Goal: Navigation & Orientation: Find specific page/section

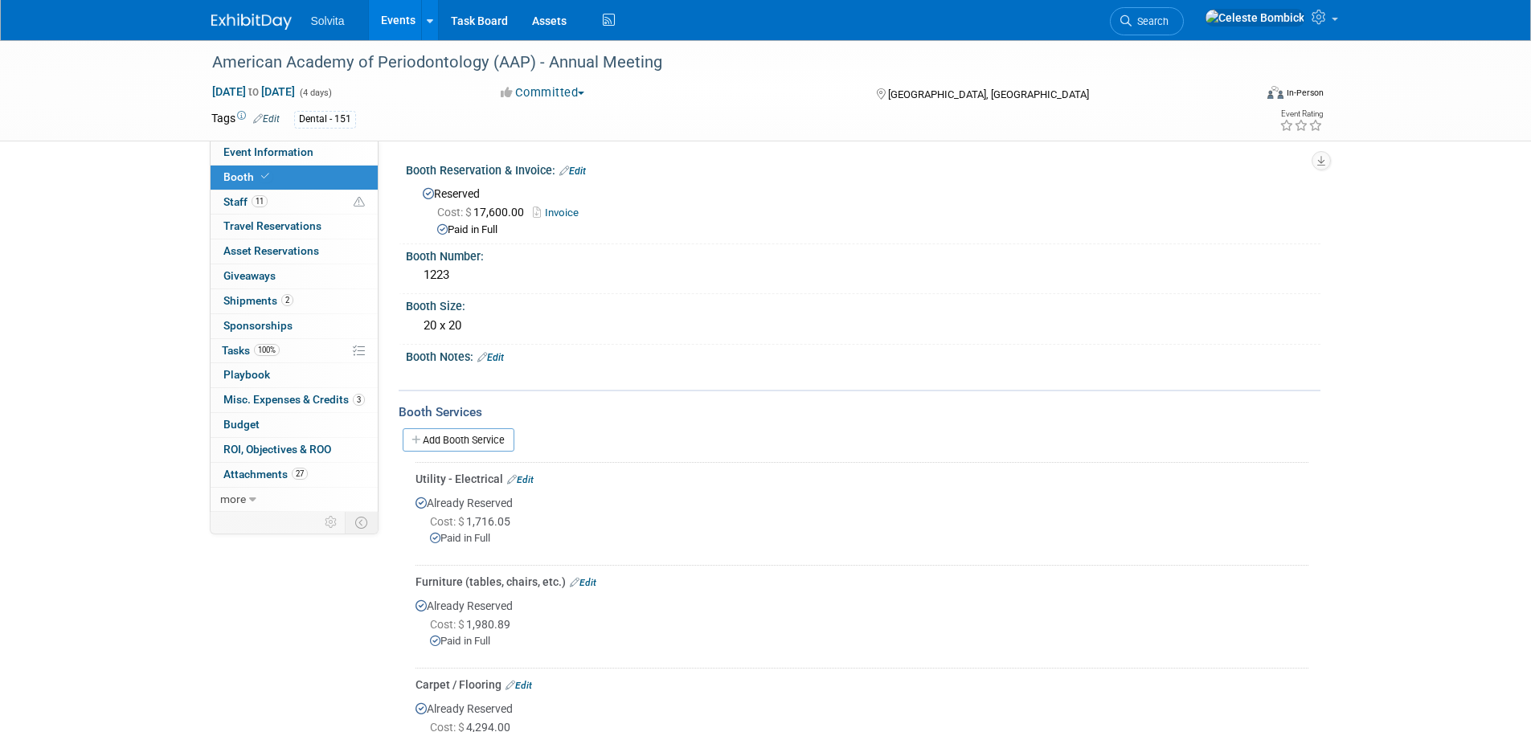
click at [237, 22] on img at bounding box center [251, 22] width 80 height 16
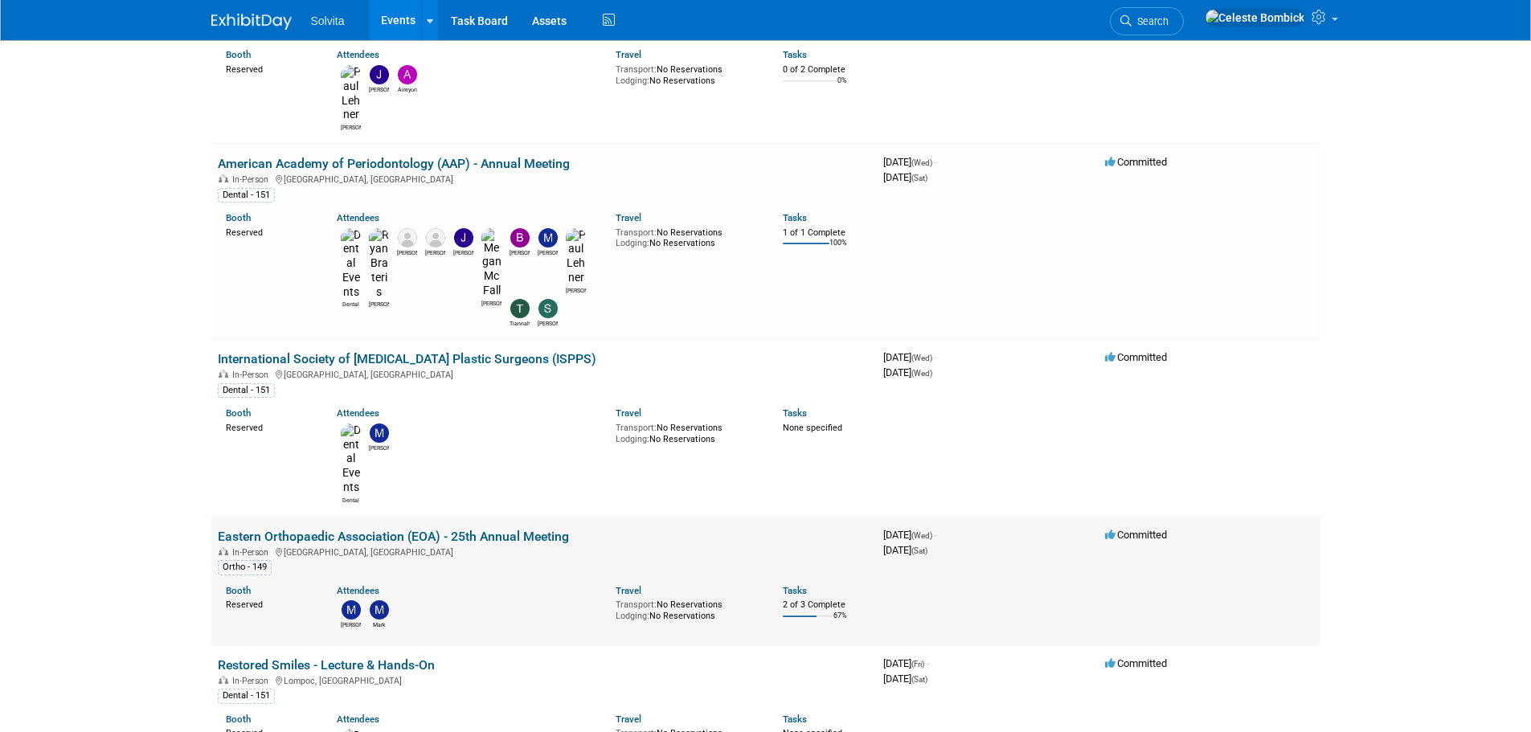
scroll to position [643, 0]
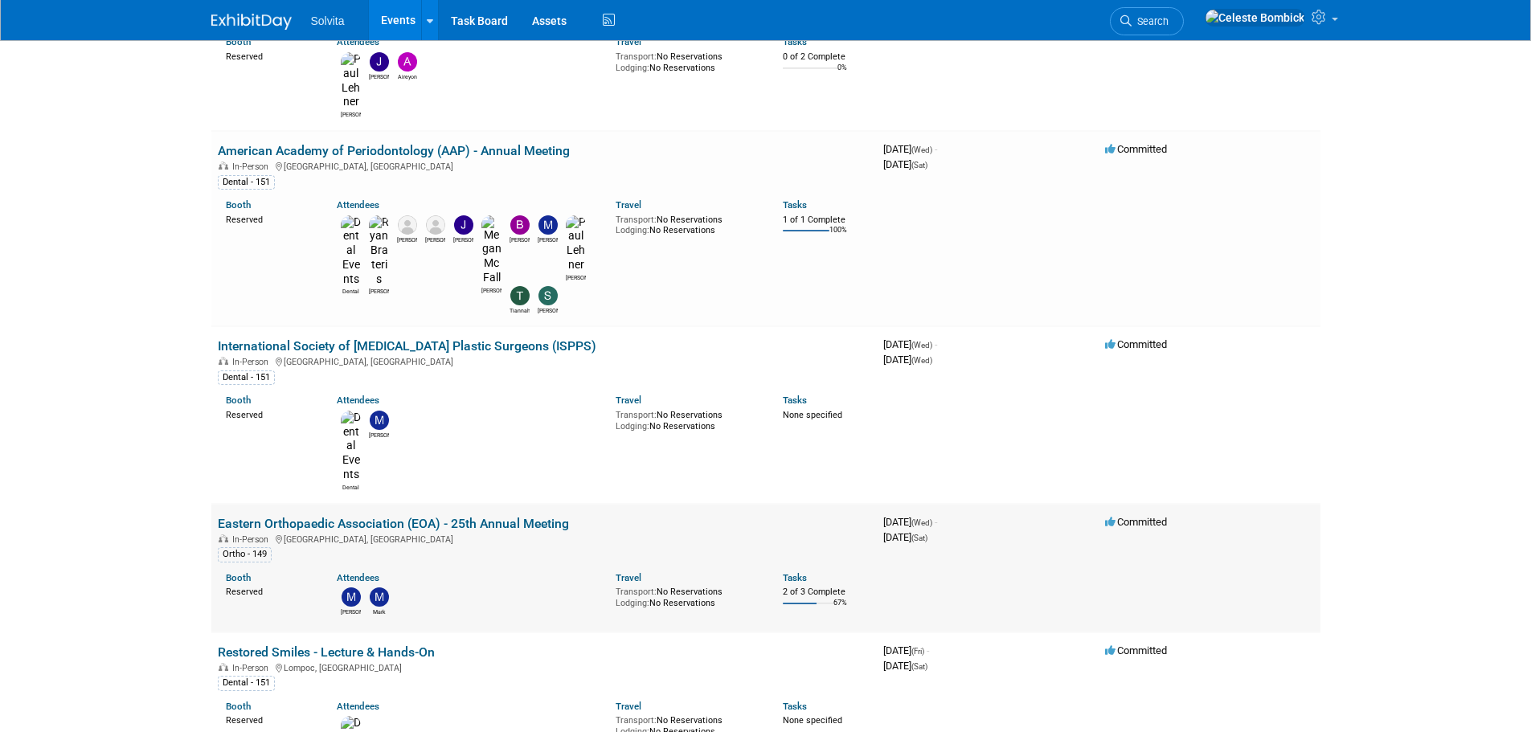
click at [307, 516] on link "Eastern Orthopaedic Association (EOA) - 25th Annual Meeting" at bounding box center [393, 523] width 351 height 15
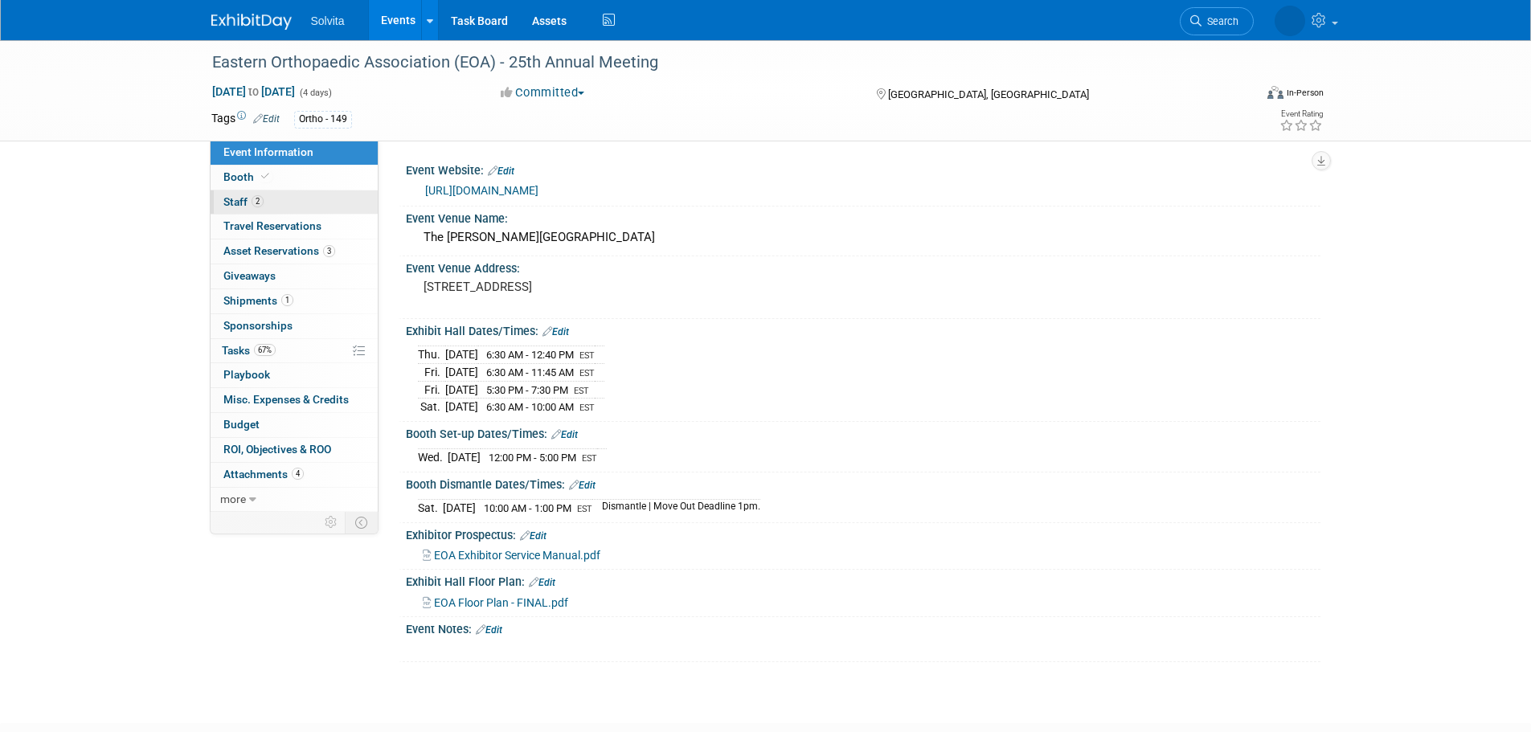
click at [242, 197] on span "Staff 2" at bounding box center [243, 201] width 40 height 13
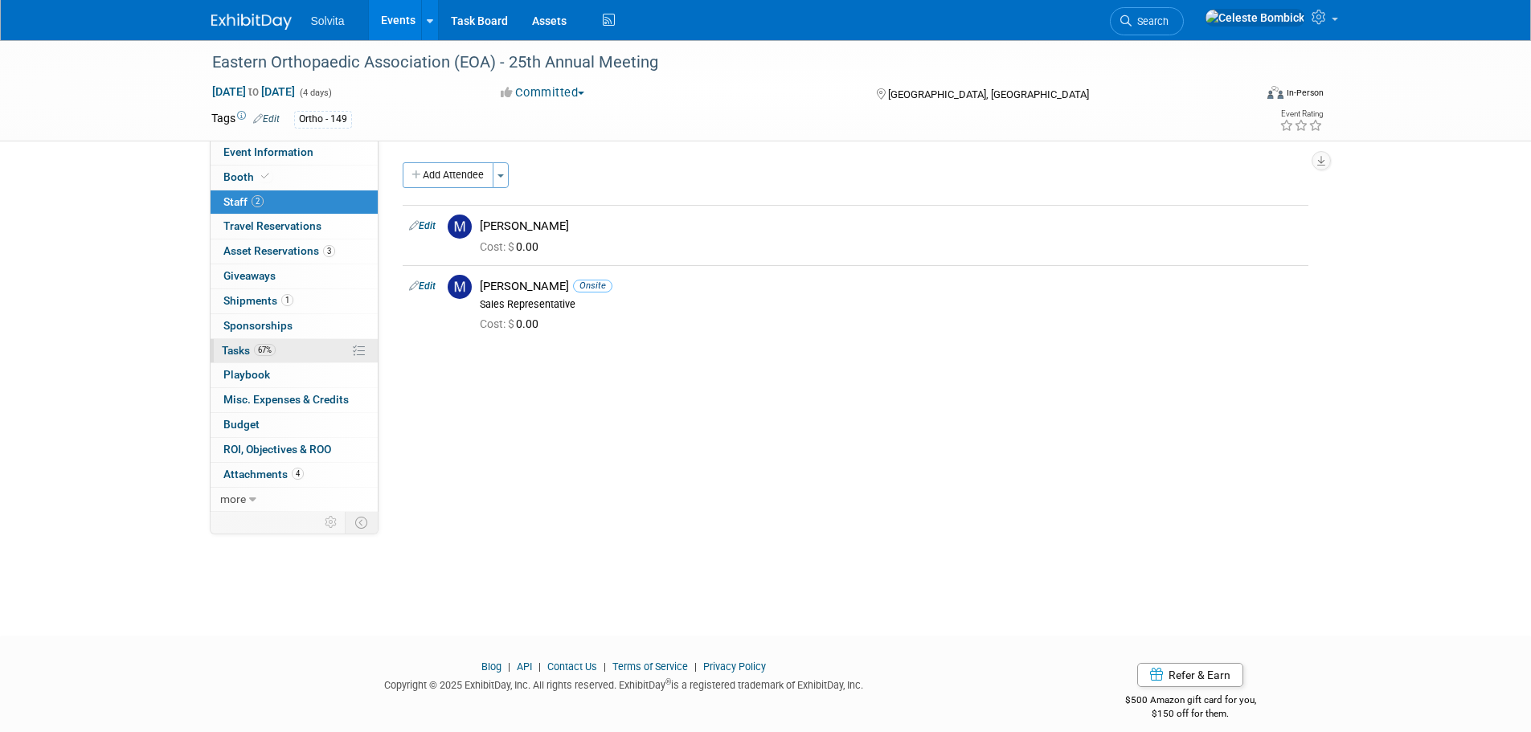
click at [252, 352] on span "Tasks 67%" at bounding box center [249, 350] width 54 height 13
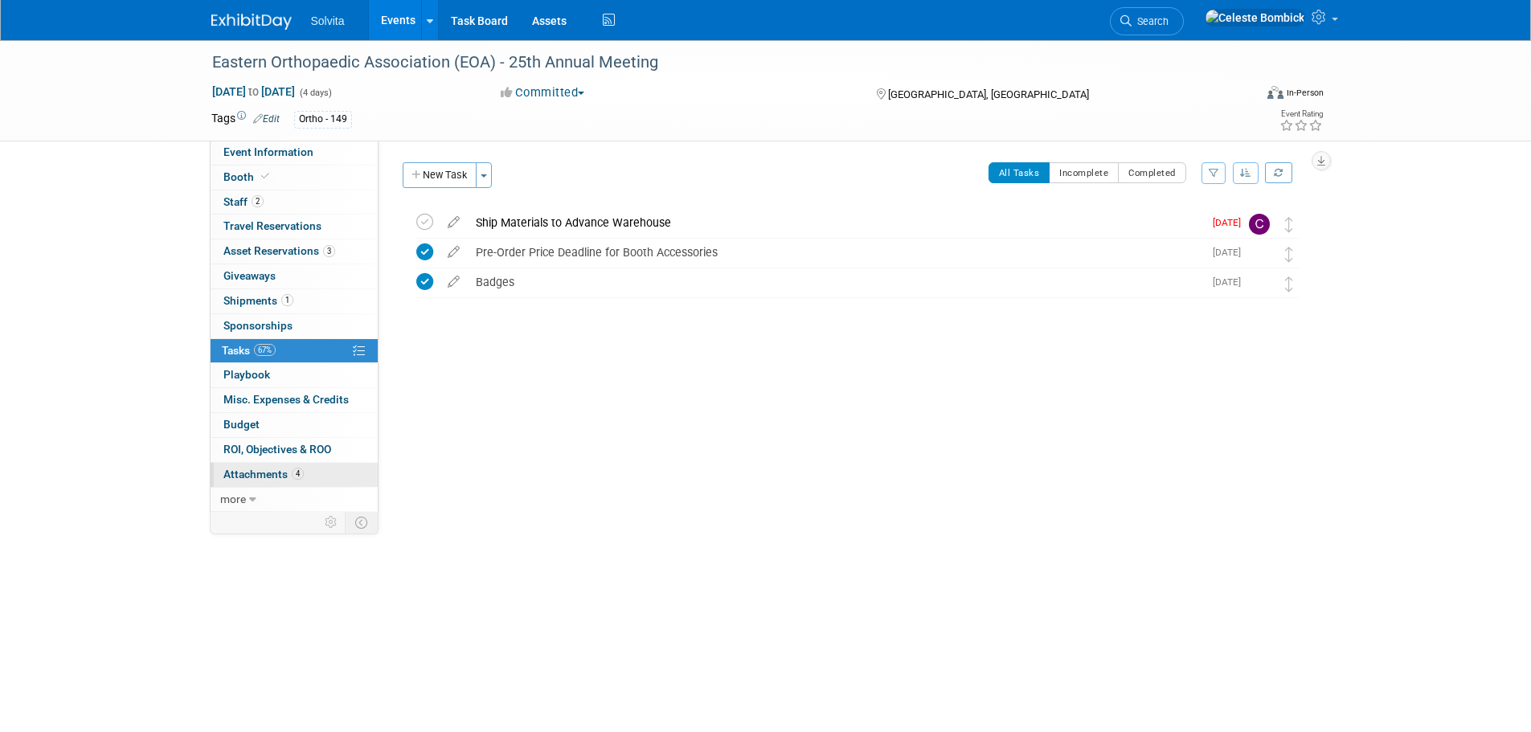
click at [244, 476] on span "Attachments 4" at bounding box center [263, 474] width 80 height 13
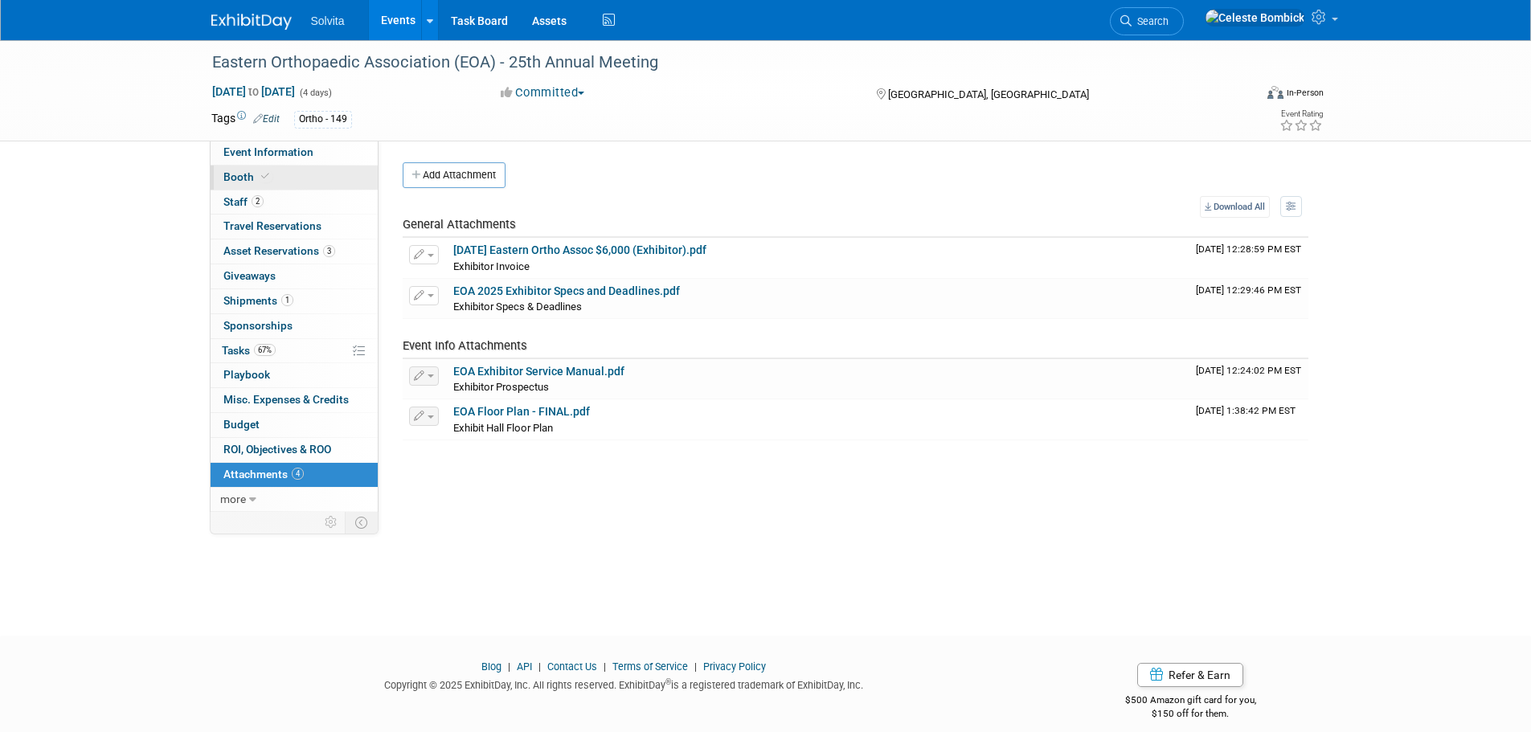
click at [231, 178] on span "Booth" at bounding box center [247, 176] width 49 height 13
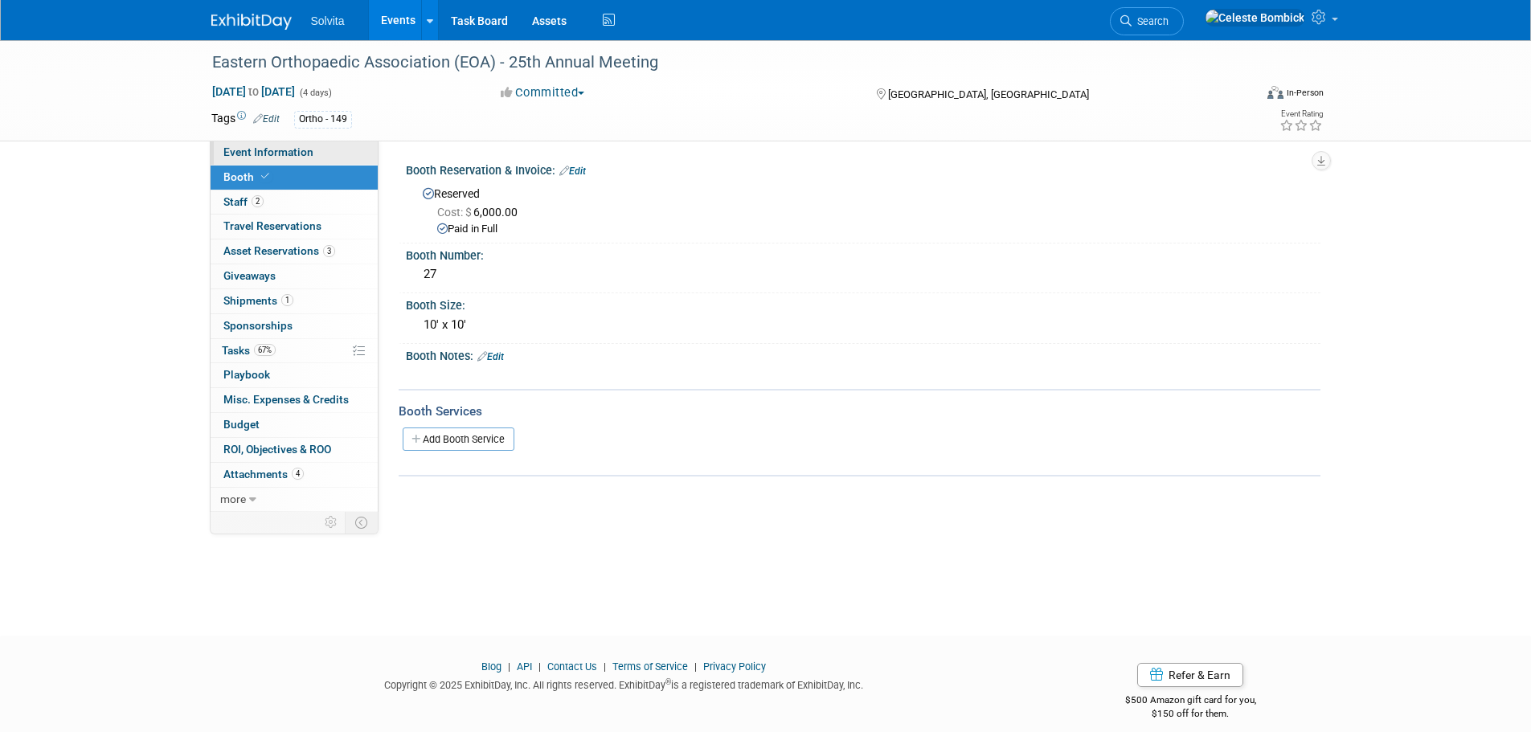
click at [231, 153] on span "Event Information" at bounding box center [268, 151] width 90 height 13
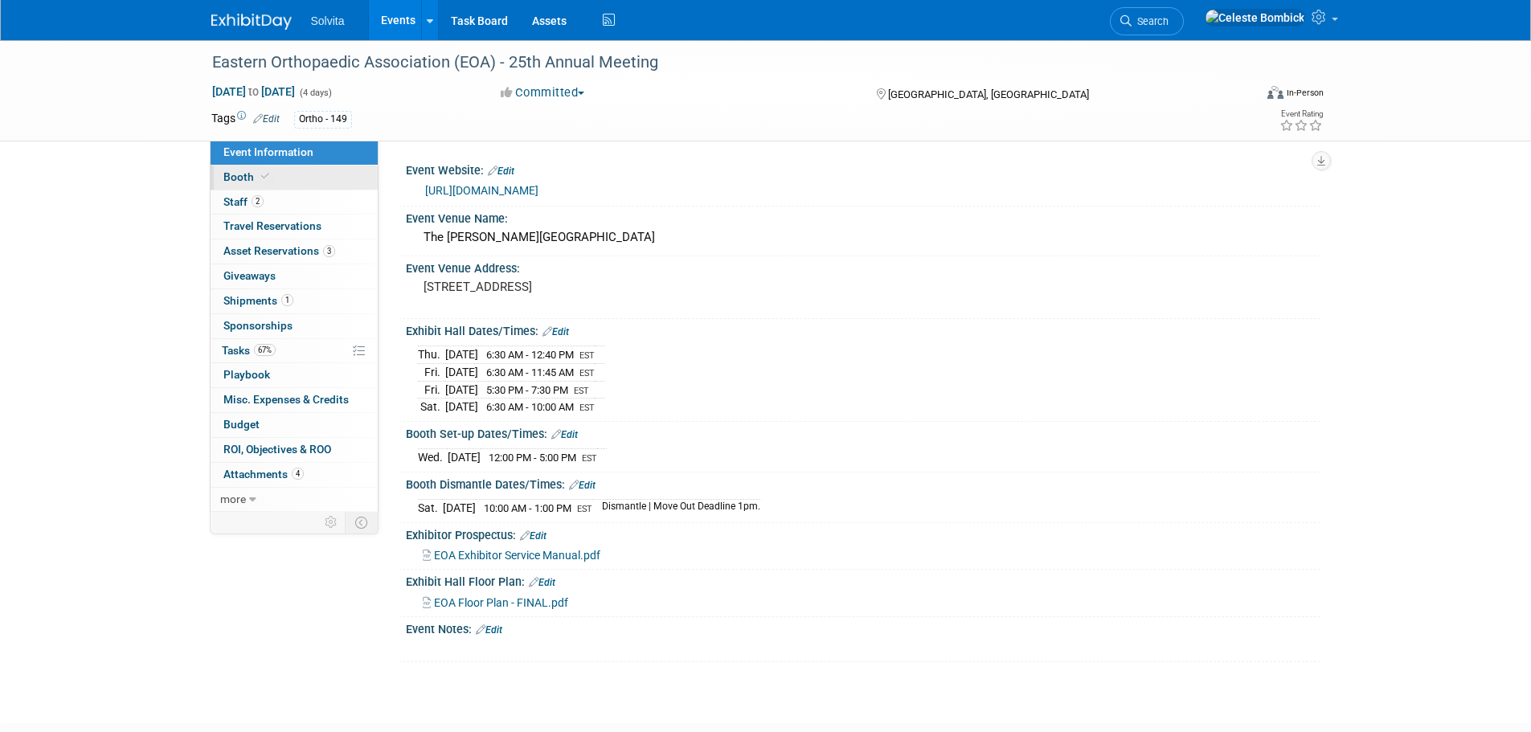
click at [227, 168] on link "Booth" at bounding box center [294, 178] width 167 height 24
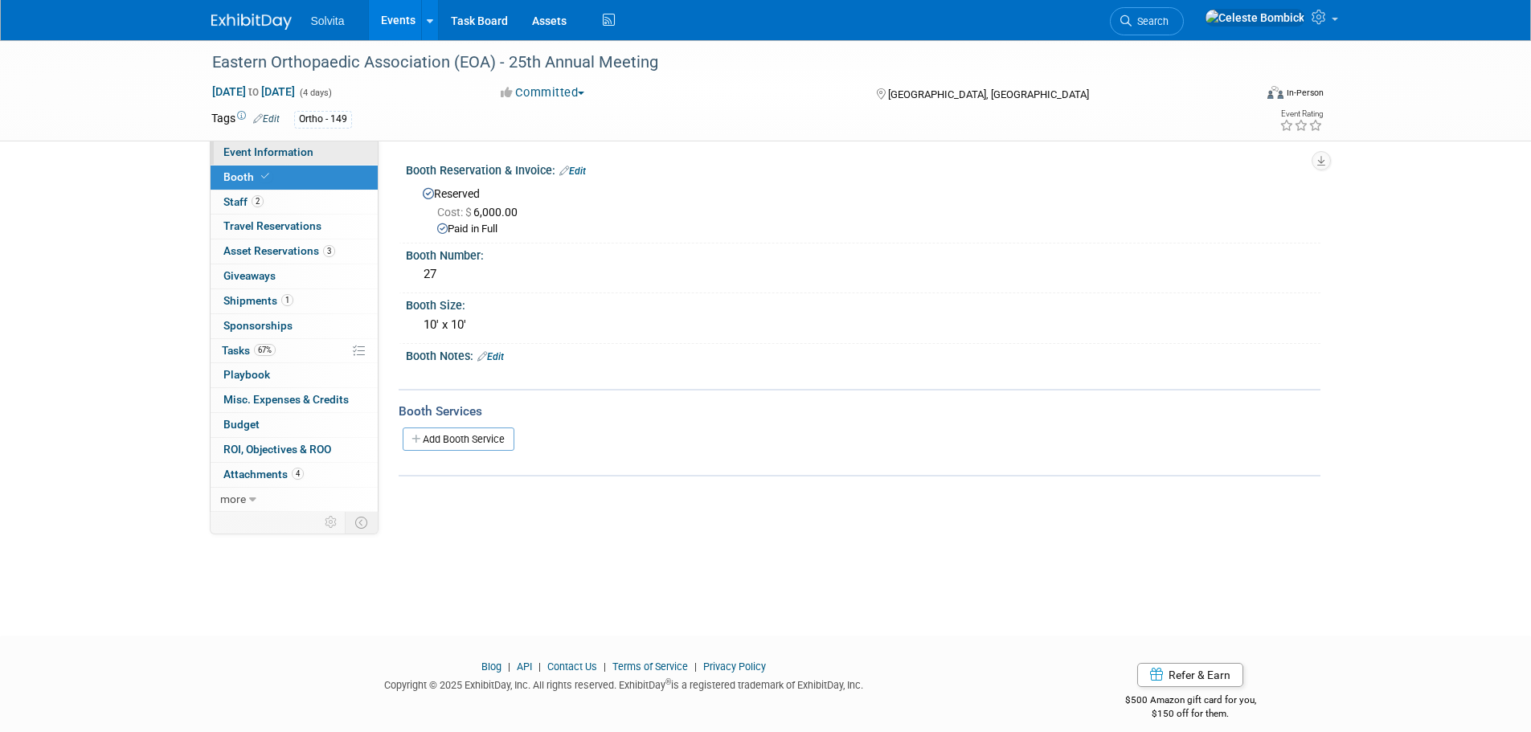
click at [258, 145] on link "Event Information" at bounding box center [294, 153] width 167 height 24
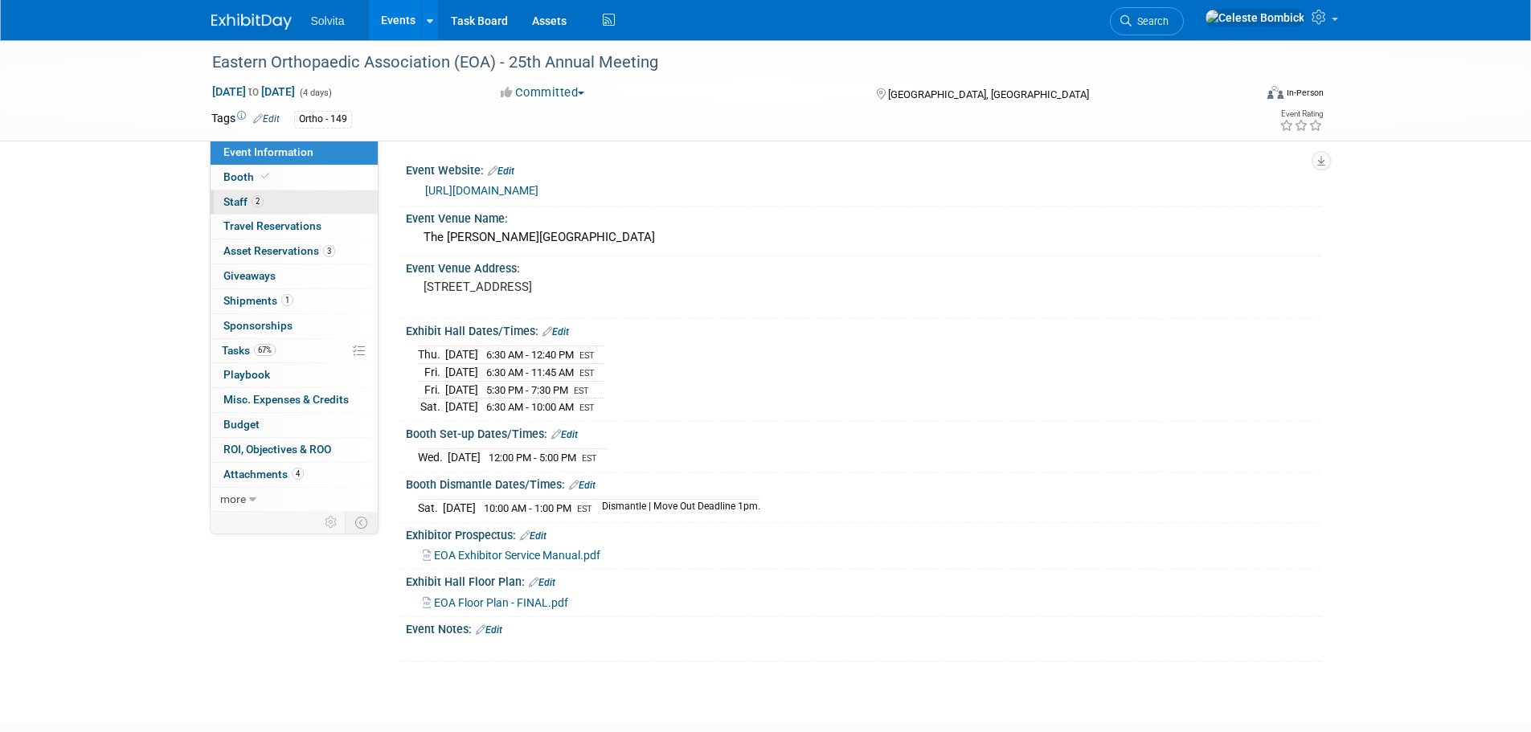
click at [247, 202] on span "Staff 2" at bounding box center [243, 201] width 40 height 13
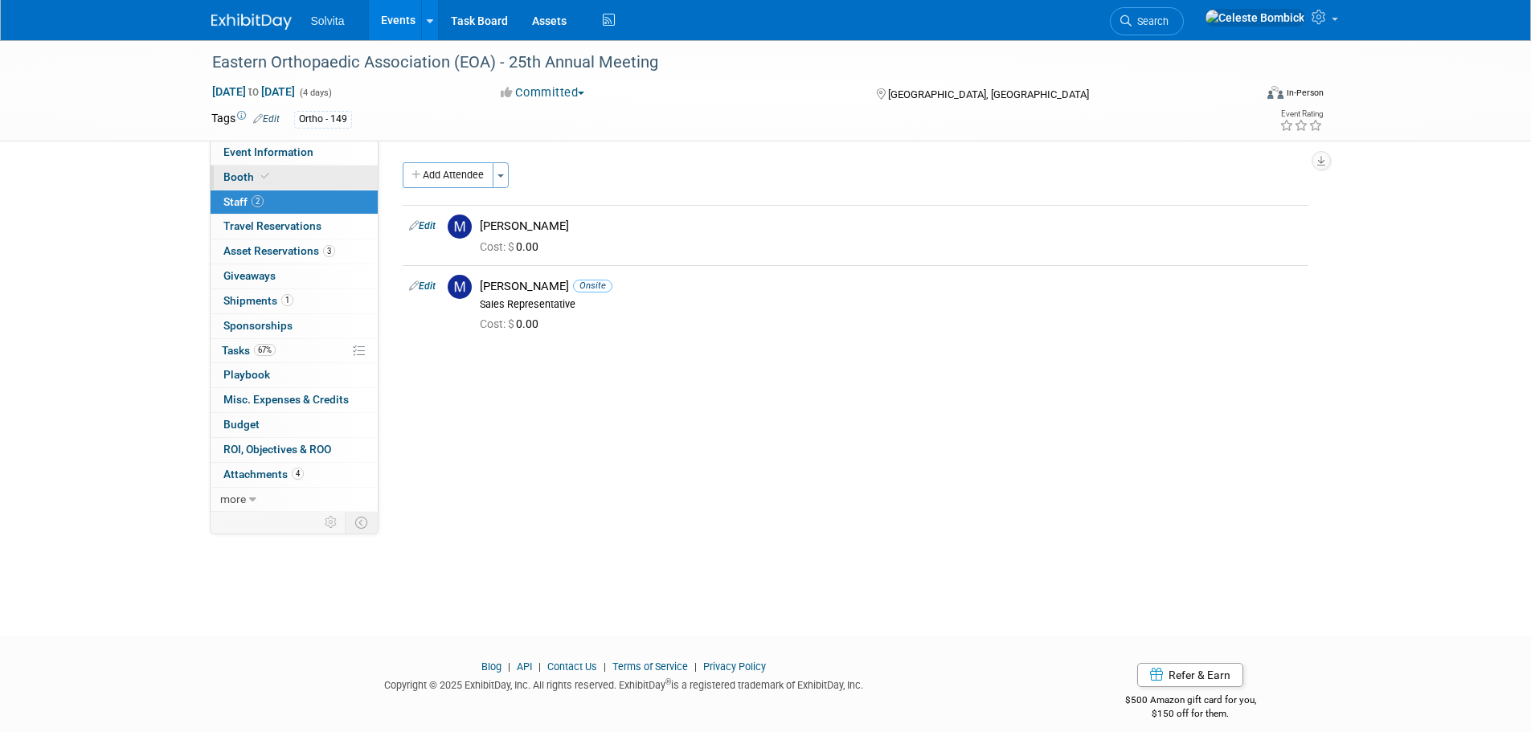
click at [237, 183] on link "Booth" at bounding box center [294, 178] width 167 height 24
